Goal: Entertainment & Leisure: Browse casually

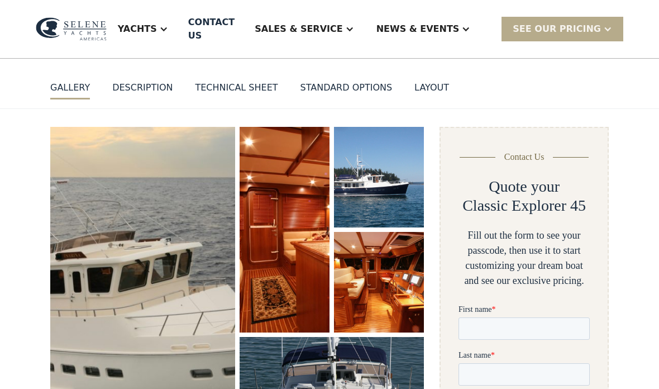
scroll to position [94, 0]
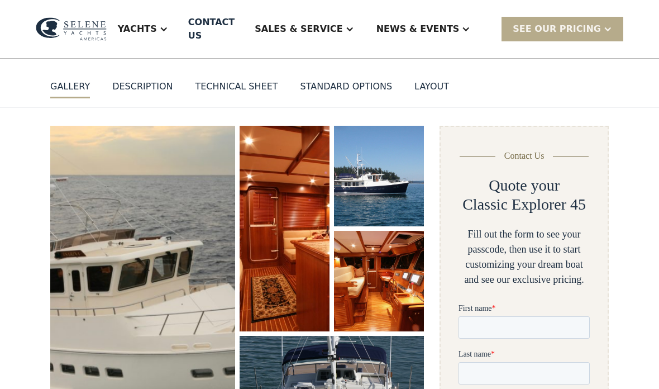
click at [193, 305] on img "open lightbox" at bounding box center [142, 292] width 187 height 336
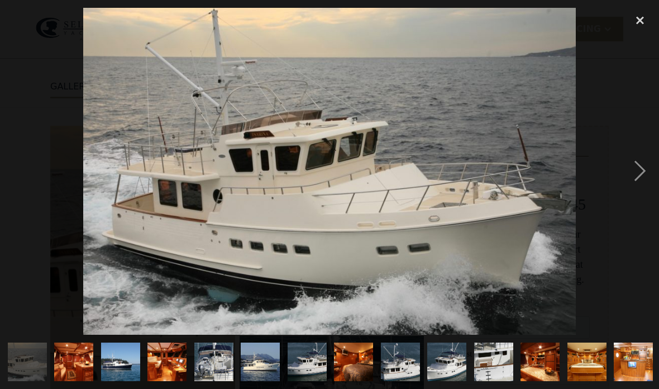
click at [640, 176] on div "next image" at bounding box center [640, 171] width 38 height 327
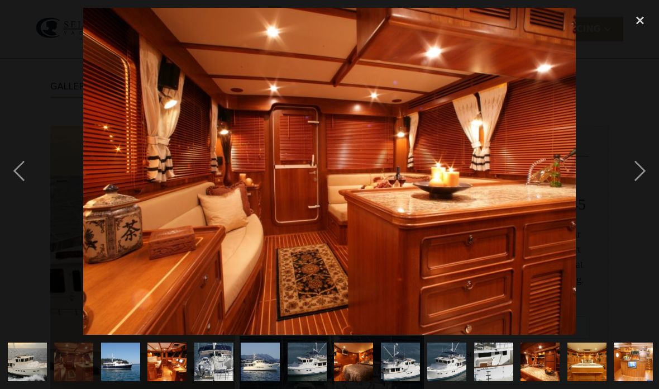
click at [637, 174] on div "next image" at bounding box center [640, 171] width 38 height 327
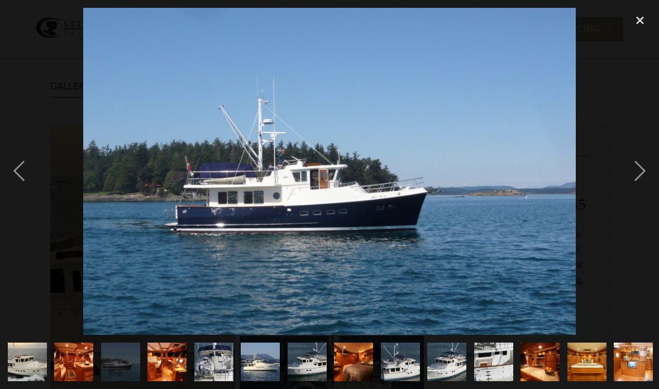
scroll to position [0, 0]
click at [646, 174] on div "next image" at bounding box center [640, 171] width 38 height 327
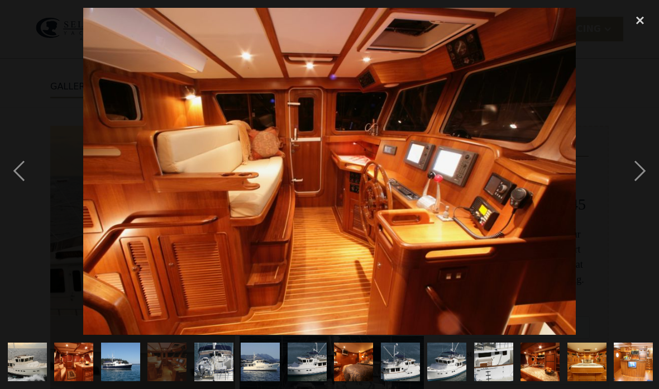
click at [643, 171] on div "next image" at bounding box center [640, 171] width 38 height 327
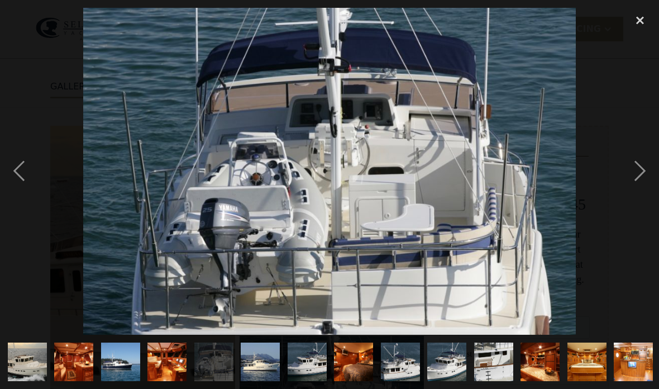
click at [646, 170] on div "next image" at bounding box center [640, 171] width 38 height 327
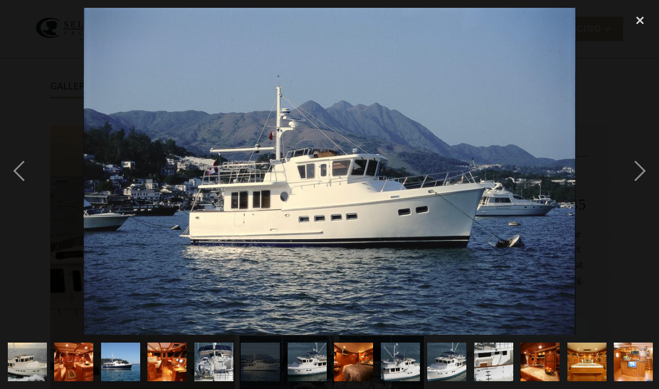
click at [641, 171] on div "next image" at bounding box center [640, 171] width 38 height 327
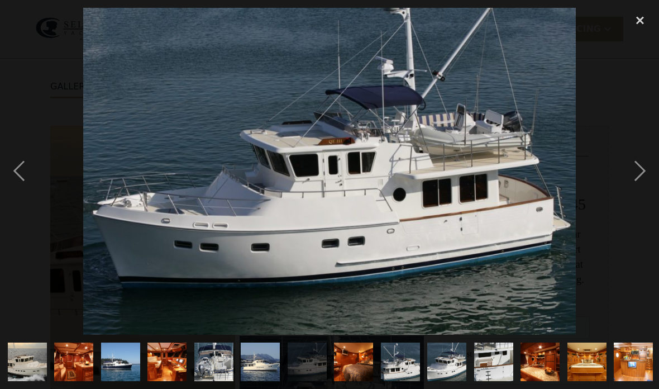
click at [640, 172] on div "next image" at bounding box center [640, 171] width 38 height 327
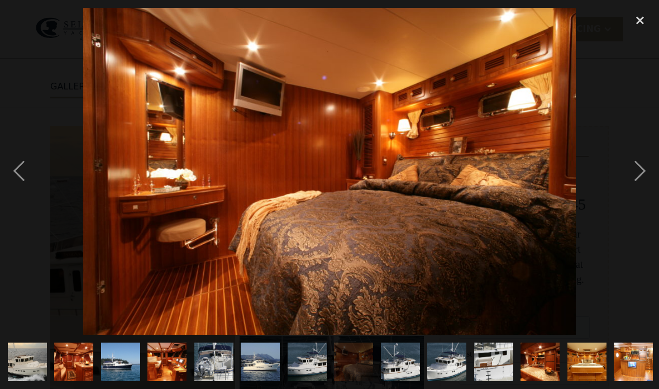
click at [629, 178] on div "next image" at bounding box center [640, 171] width 38 height 327
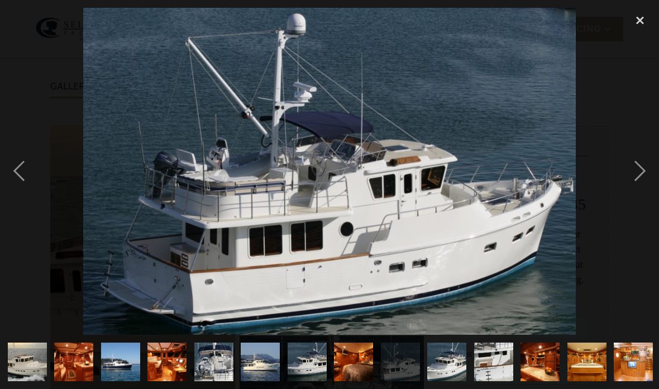
click at [628, 180] on div "next image" at bounding box center [640, 171] width 38 height 327
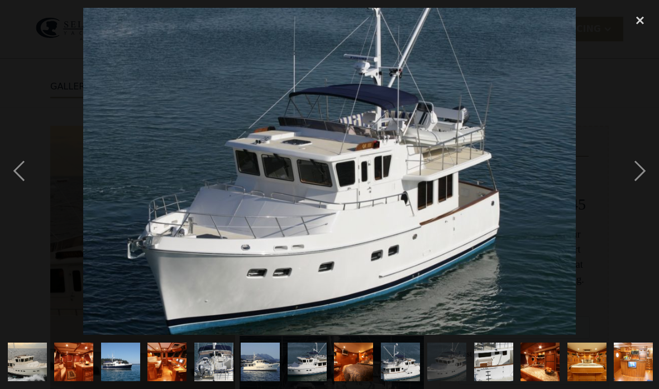
click at [641, 176] on div "next image" at bounding box center [640, 171] width 38 height 327
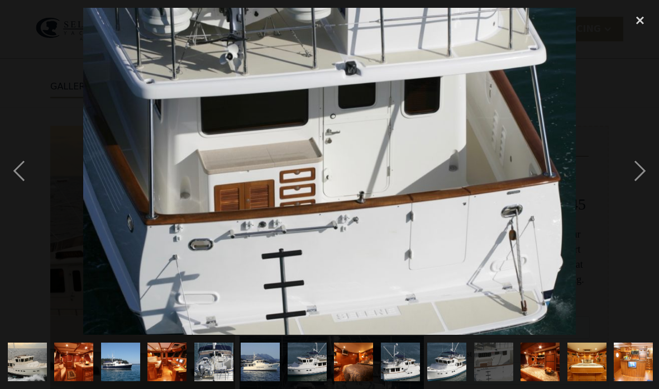
click at [639, 175] on div "next image" at bounding box center [640, 171] width 38 height 327
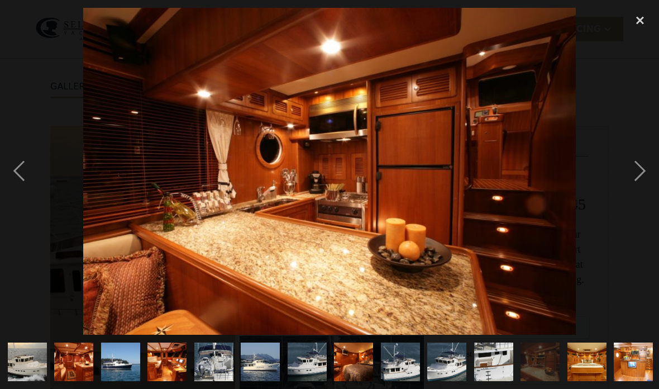
click at [631, 176] on div "next image" at bounding box center [640, 171] width 38 height 327
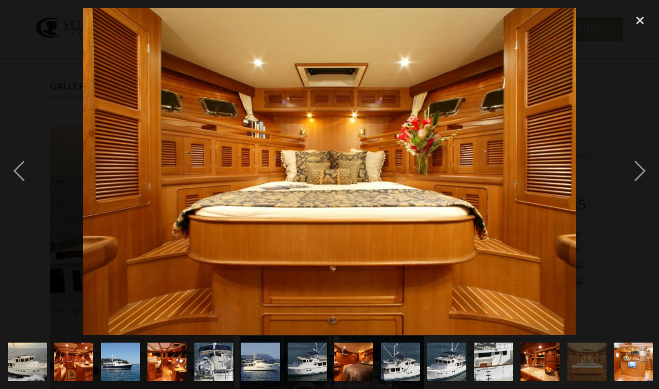
click at [633, 175] on div "next image" at bounding box center [640, 171] width 38 height 327
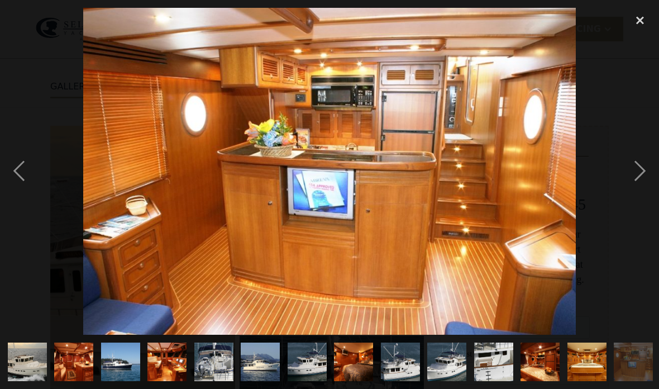
click at [632, 175] on div "next image" at bounding box center [640, 171] width 38 height 327
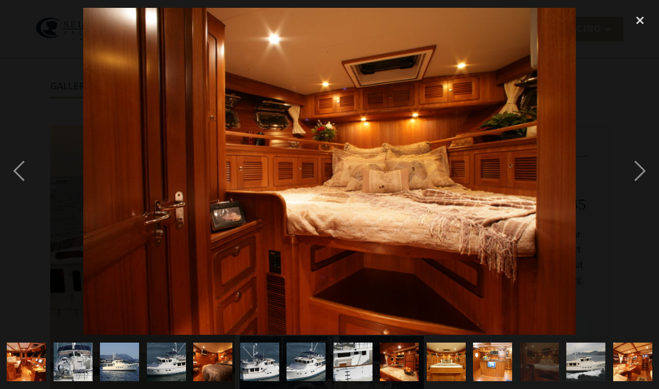
scroll to position [0, 141]
click at [634, 172] on div "next image" at bounding box center [640, 171] width 38 height 327
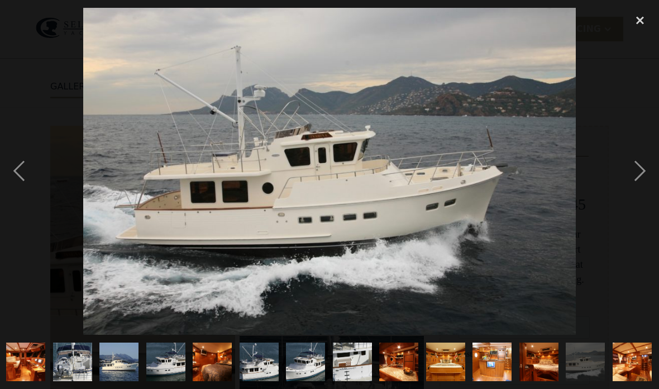
click at [628, 176] on div "next image" at bounding box center [640, 171] width 38 height 327
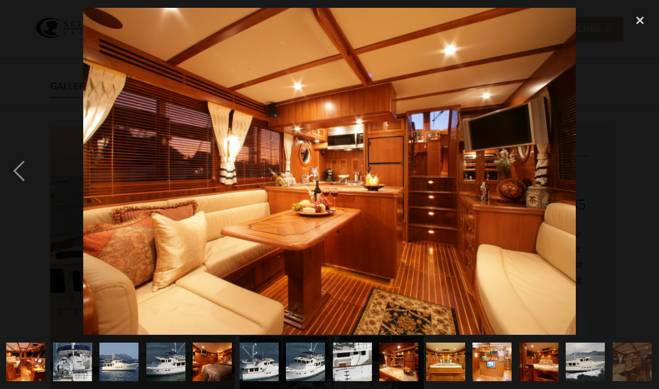
click at [629, 173] on div "next image" at bounding box center [640, 171] width 38 height 327
click at [642, 12] on div "close lightbox" at bounding box center [640, 20] width 38 height 25
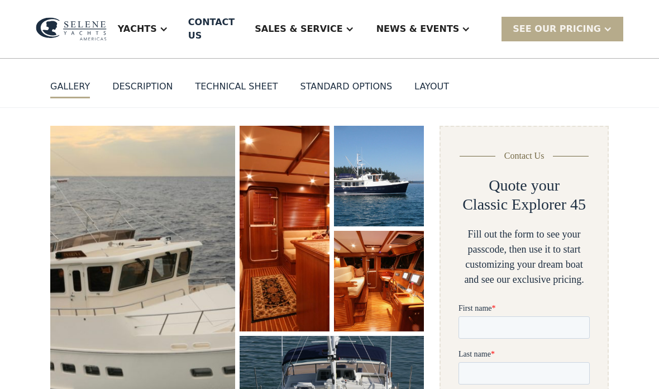
scroll to position [138, 0]
